Goal: Task Accomplishment & Management: Use online tool/utility

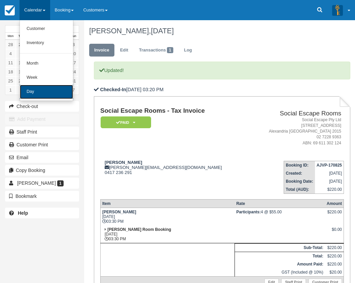
click at [33, 88] on link "Day" at bounding box center [46, 92] width 53 height 14
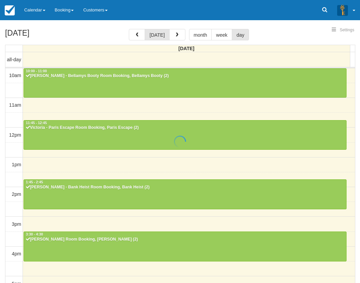
select select
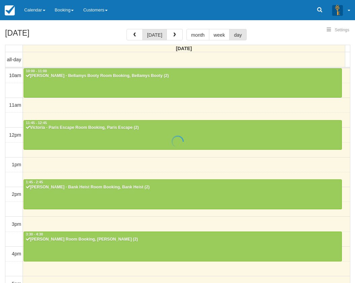
scroll to position [156, 0]
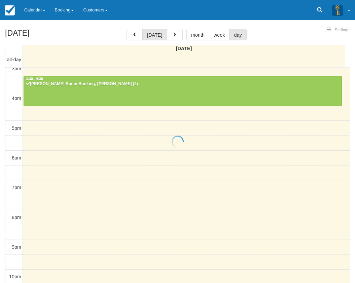
select select
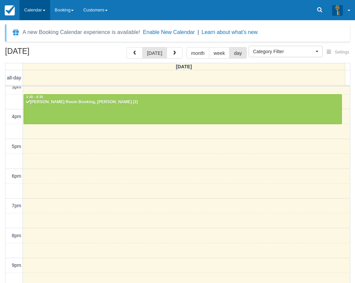
click at [35, 14] on link "Calendar" at bounding box center [35, 10] width 31 height 20
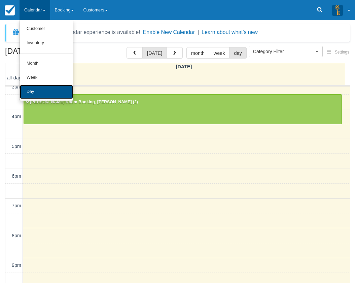
click at [35, 91] on link "Day" at bounding box center [46, 92] width 53 height 14
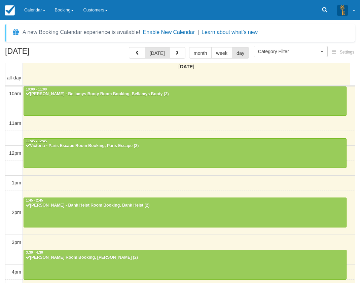
select select
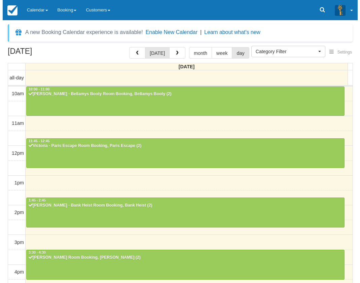
scroll to position [156, 0]
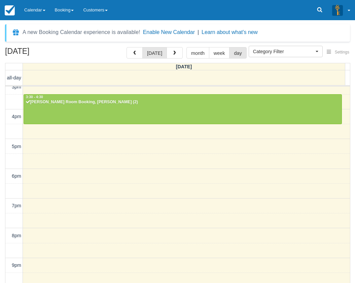
click at [133, 166] on div "10am 11am 12pm 1pm 2pm 3pm 4pm 5pm 6pm 7pm 8pm 9pm 10pm 10:00 - 11:00 Zee Tenor…" at bounding box center [177, 117] width 345 height 372
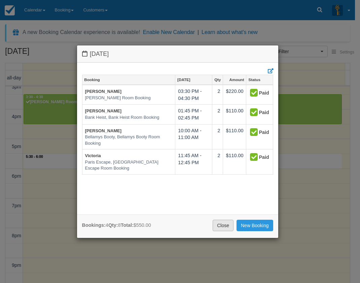
click at [216, 225] on link "Close" at bounding box center [223, 225] width 21 height 11
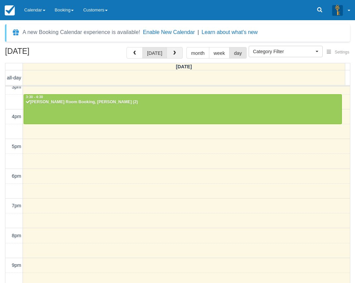
click at [176, 55] on button "button" at bounding box center [175, 52] width 16 height 11
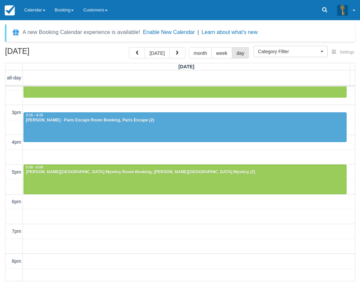
scroll to position [177, 0]
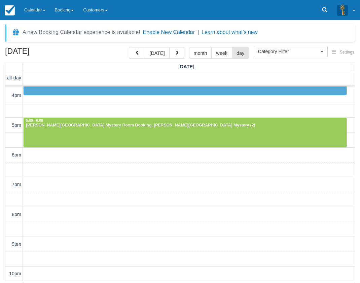
click at [131, 198] on div "10am 11am 12pm 1pm 2pm 3pm 4pm 5pm 6pm 7pm 8pm 9pm 10pm 1:45 - 2:45 Andrew Doyl…" at bounding box center [180, 96] width 350 height 372
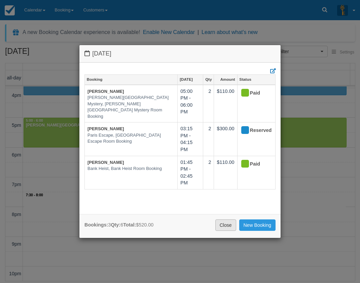
click at [222, 225] on link "Close" at bounding box center [226, 225] width 21 height 11
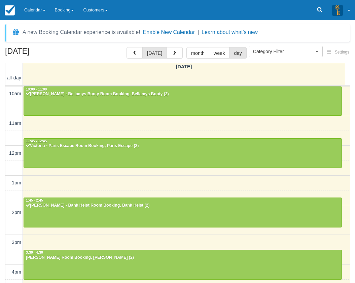
select select
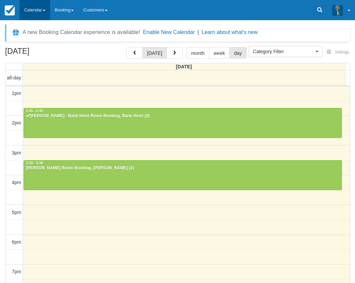
click at [38, 13] on link "Calendar" at bounding box center [35, 10] width 31 height 20
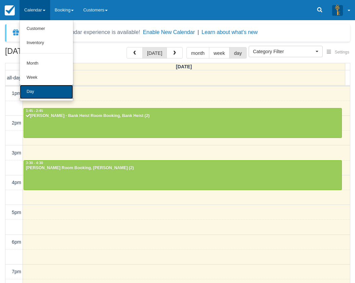
click at [33, 92] on link "Day" at bounding box center [46, 92] width 53 height 14
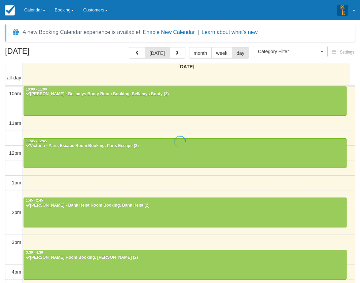
select select
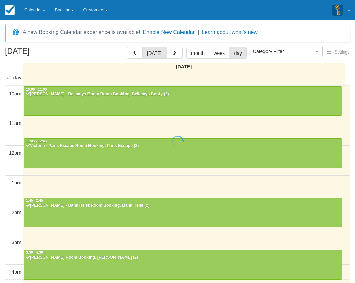
scroll to position [156, 0]
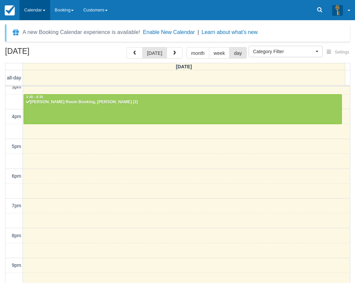
click at [34, 8] on link "Calendar" at bounding box center [35, 10] width 31 height 20
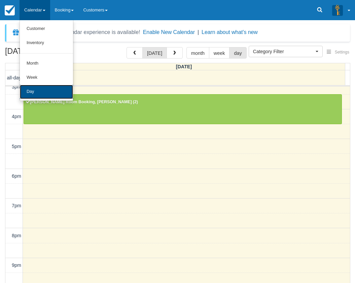
click at [32, 89] on link "Day" at bounding box center [46, 92] width 53 height 14
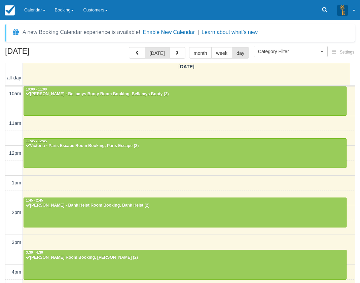
select select
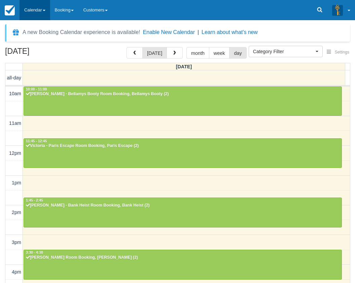
click at [35, 6] on link "Calendar" at bounding box center [35, 10] width 31 height 20
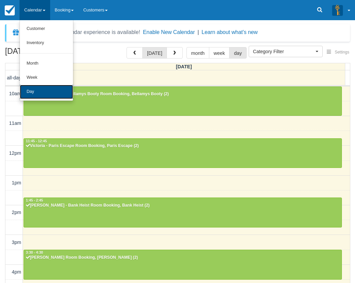
click at [46, 91] on link "Day" at bounding box center [46, 92] width 53 height 14
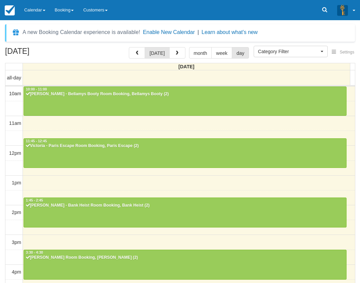
select select
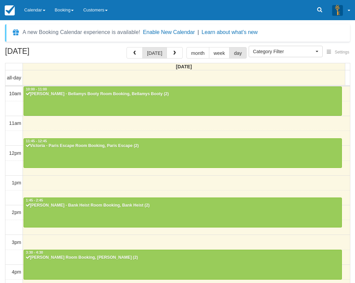
scroll to position [156, 0]
